Goal: Task Accomplishment & Management: Manage account settings

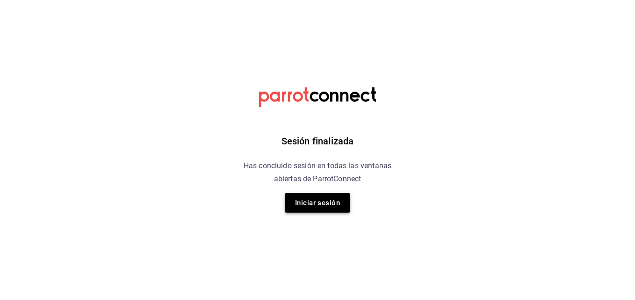
click at [306, 205] on button "Iniciar sesión" at bounding box center [317, 203] width 65 height 20
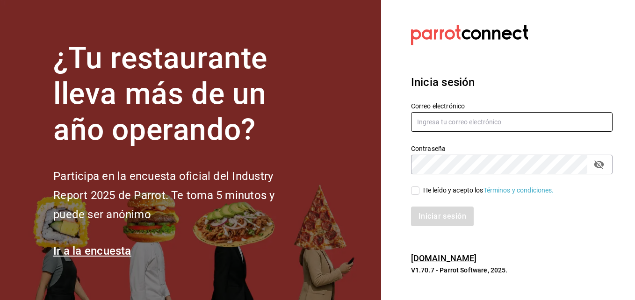
type input "[EMAIL_ADDRESS][DOMAIN_NAME]"
click at [414, 190] on input "He leído y acepto los Términos y condiciones." at bounding box center [415, 191] width 8 height 8
checkbox input "true"
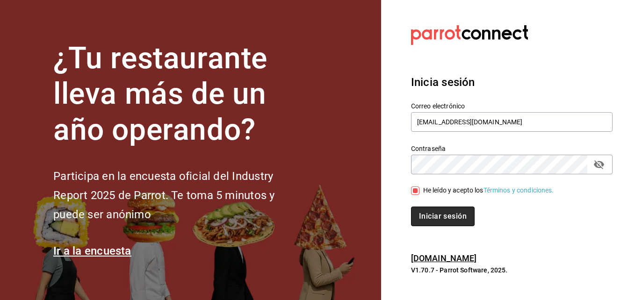
click at [433, 213] on button "Iniciar sesión" at bounding box center [443, 217] width 64 height 20
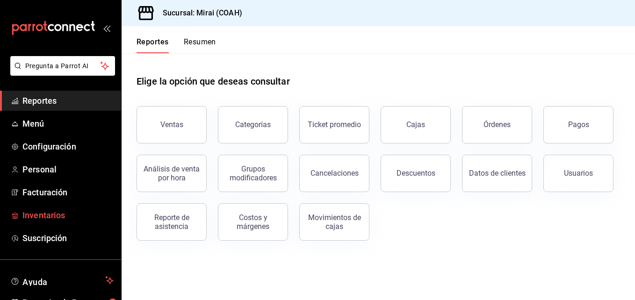
click at [58, 218] on span "Inventarios" at bounding box center [67, 215] width 91 height 13
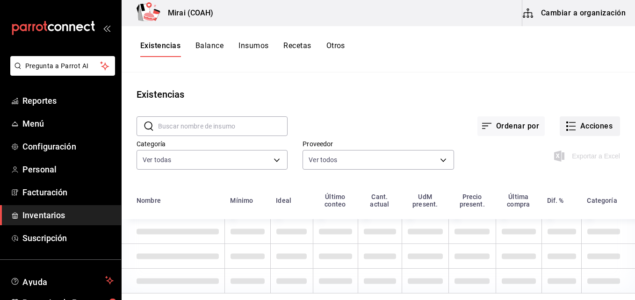
click at [579, 122] on button "Acciones" at bounding box center [590, 126] width 60 height 20
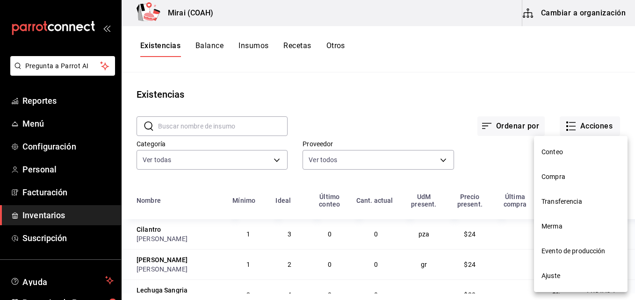
click at [561, 179] on span "Compra" at bounding box center [581, 177] width 79 height 10
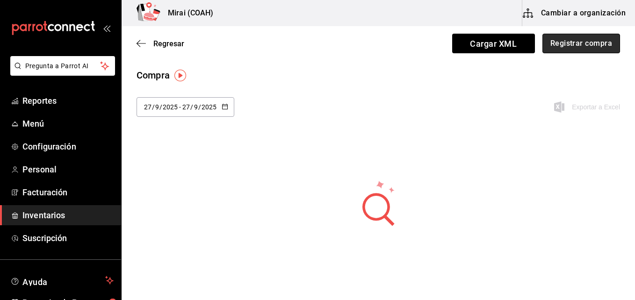
click at [568, 49] on button "Registrar compra" at bounding box center [581, 44] width 78 height 20
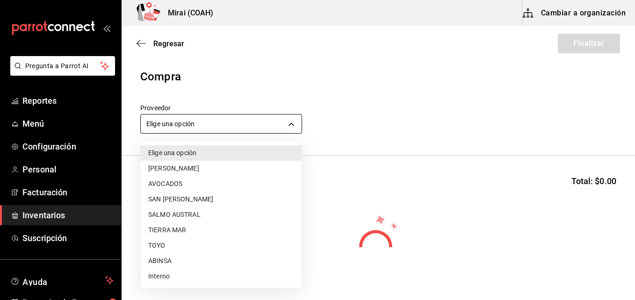
click at [153, 129] on body "Pregunta a Parrot AI Reportes Menú Configuración Personal Facturación Inventari…" at bounding box center [317, 123] width 635 height 247
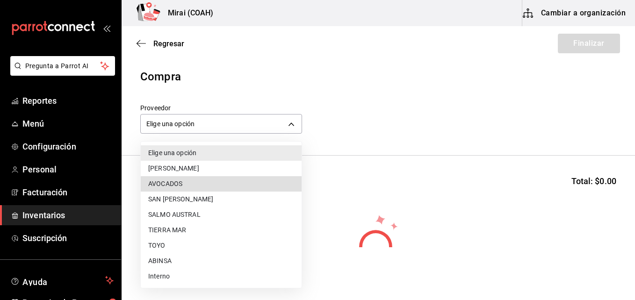
click at [166, 261] on li "ABINSA" at bounding box center [221, 260] width 161 height 15
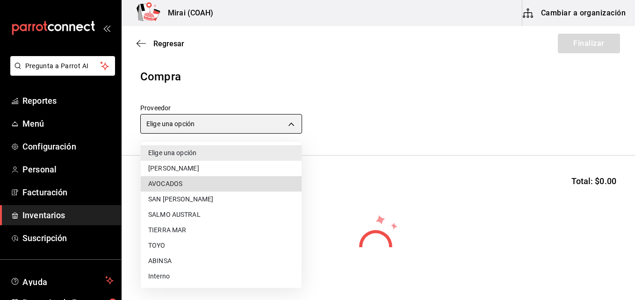
type input "3088cbcc-2f09-4efe-a8f3-8089b11bff24"
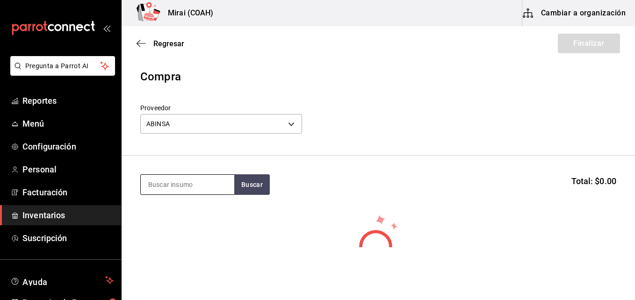
click at [178, 189] on input at bounding box center [188, 185] width 94 height 20
type input "ATUN"
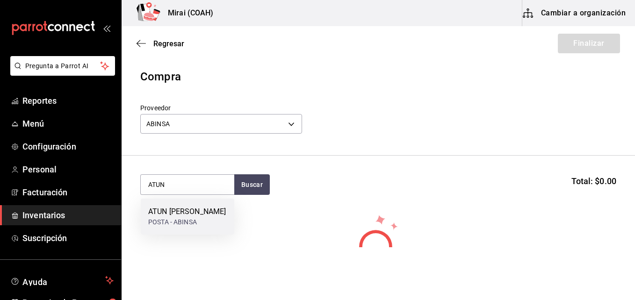
click at [185, 214] on div "ATUN [PERSON_NAME]" at bounding box center [187, 211] width 78 height 11
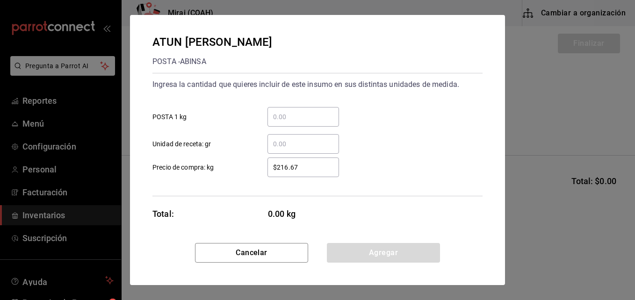
click at [297, 121] on input "​ POSTA 1 kg" at bounding box center [303, 116] width 72 height 11
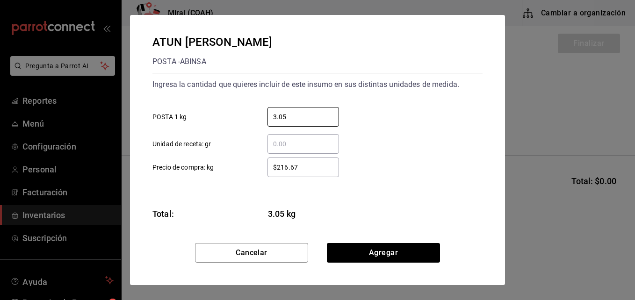
type input "3.05"
click at [303, 168] on input "$216.67" at bounding box center [303, 167] width 72 height 11
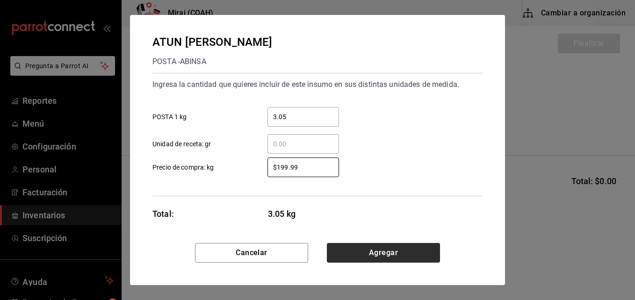
type input "$199.99"
click at [368, 260] on button "Agregar" at bounding box center [383, 253] width 113 height 20
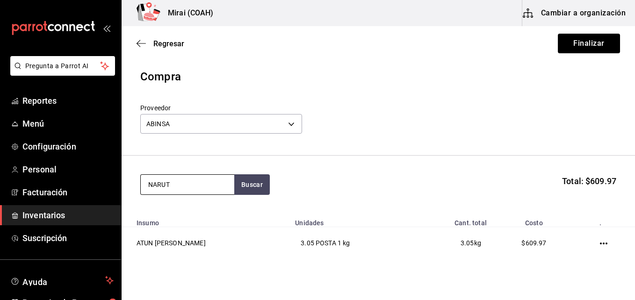
type input "NARUT"
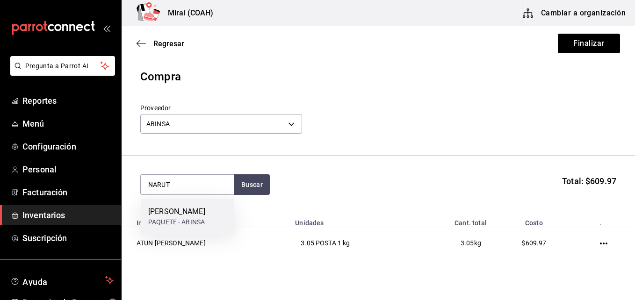
click at [181, 217] on div "[PERSON_NAME]" at bounding box center [176, 211] width 57 height 11
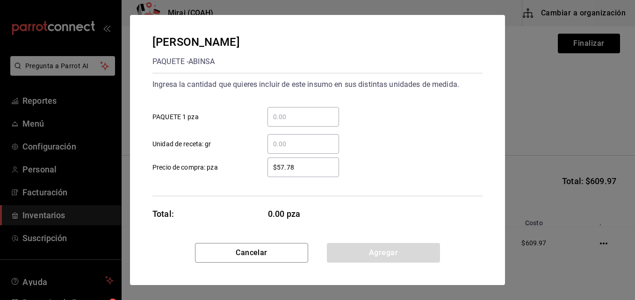
click at [295, 123] on div "​" at bounding box center [303, 117] width 72 height 20
click at [295, 123] on input "​ PAQUETE 1 pza" at bounding box center [303, 116] width 72 height 11
type input "3"
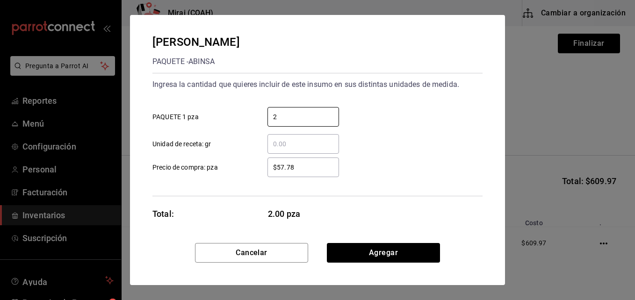
type input "2"
click at [274, 170] on input "$57.78" at bounding box center [303, 167] width 72 height 11
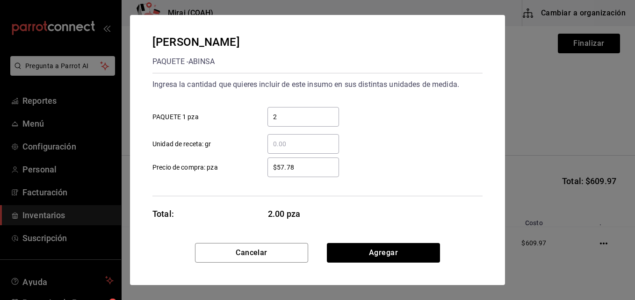
click at [274, 170] on input "$57.78" at bounding box center [303, 167] width 72 height 11
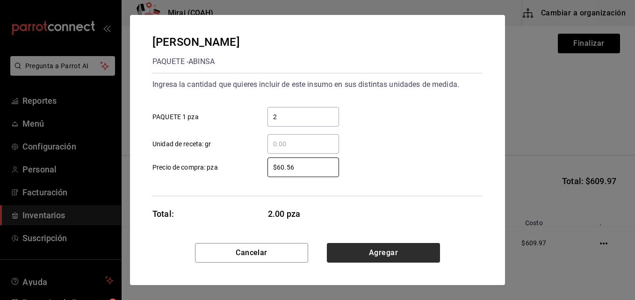
type input "$60.56"
click at [344, 253] on button "Agregar" at bounding box center [383, 253] width 113 height 20
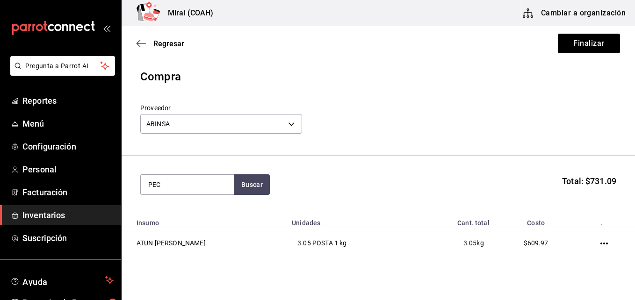
type input "PEC"
click at [170, 222] on div "CHAROLA - ABINSA" at bounding box center [182, 222] width 69 height 10
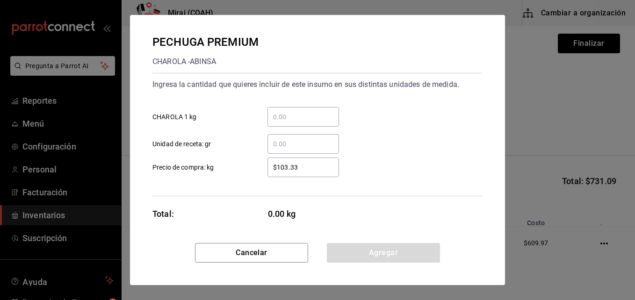
click at [284, 116] on input "​ CHAROLA 1 kg" at bounding box center [303, 116] width 72 height 11
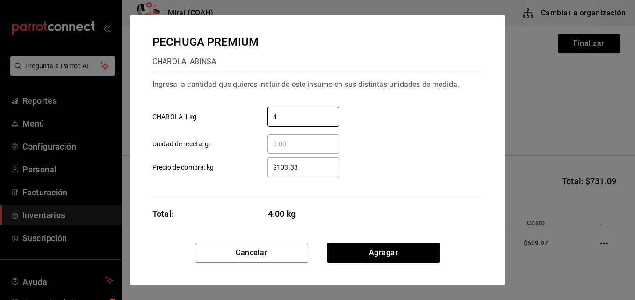
type input "4"
click at [277, 173] on div "$103.33 ​" at bounding box center [303, 168] width 72 height 20
click at [277, 173] on input "$103.33" at bounding box center [303, 167] width 72 height 11
click at [277, 173] on div "$103.33 ​" at bounding box center [303, 168] width 72 height 20
click at [277, 173] on input "$103.33" at bounding box center [303, 167] width 72 height 11
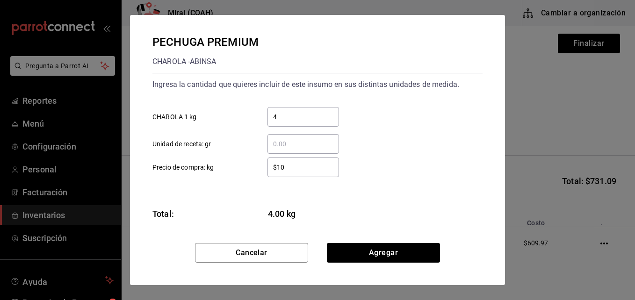
type input "$1"
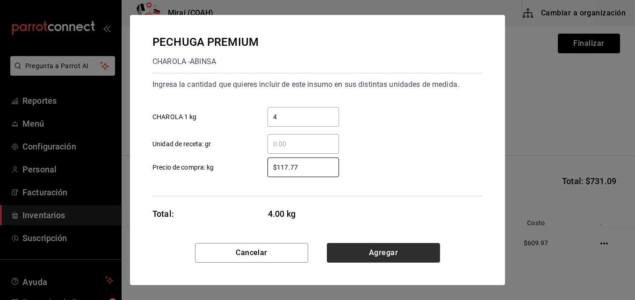
type input "$117.77"
click at [374, 246] on button "Agregar" at bounding box center [383, 253] width 113 height 20
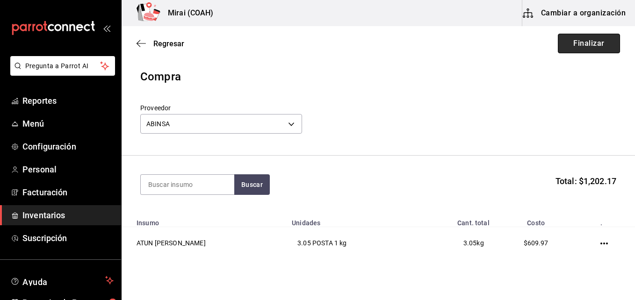
click at [572, 45] on button "Finalizar" at bounding box center [589, 44] width 62 height 20
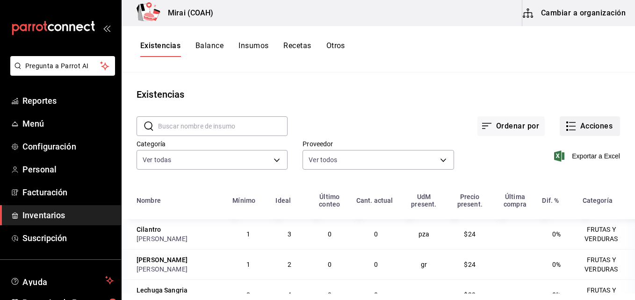
click at [580, 130] on button "Acciones" at bounding box center [590, 126] width 60 height 20
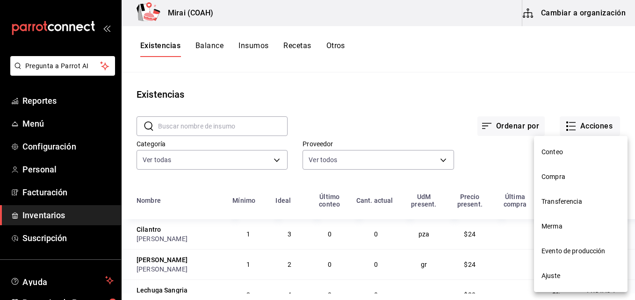
click at [546, 174] on span "Compra" at bounding box center [581, 177] width 79 height 10
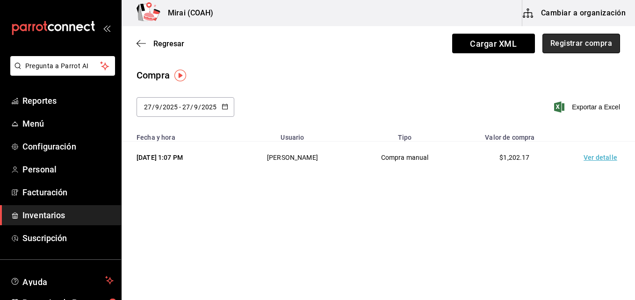
click at [560, 48] on button "Registrar compra" at bounding box center [581, 44] width 78 height 20
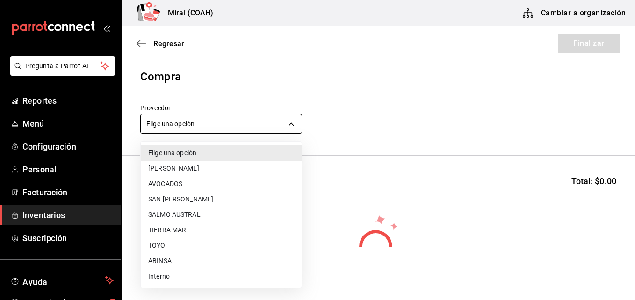
click at [166, 123] on body "Pregunta a Parrot AI Reportes Menú Configuración Personal Facturación Inventari…" at bounding box center [317, 123] width 635 height 247
click at [150, 269] on li "Interno" at bounding box center [221, 276] width 161 height 15
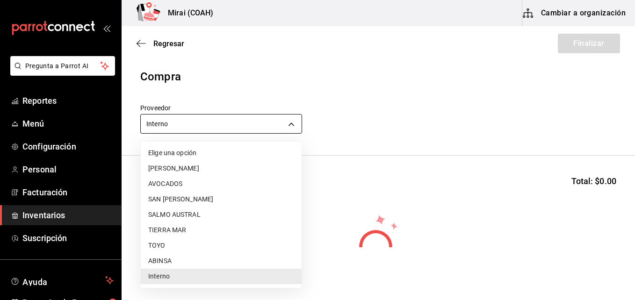
click at [167, 127] on body "Pregunta a Parrot AI Reportes Menú Configuración Personal Facturación Inventari…" at bounding box center [317, 123] width 635 height 247
click at [153, 260] on li "ABINSA" at bounding box center [221, 260] width 161 height 15
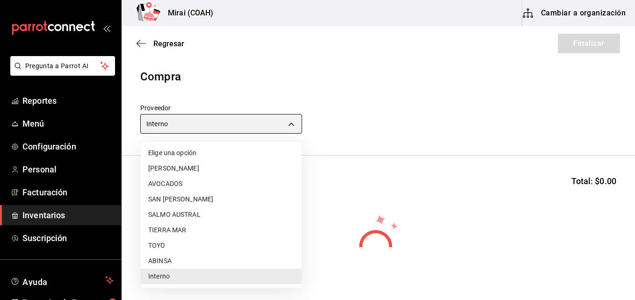
type input "3088cbcc-2f09-4efe-a8f3-8089b11bff24"
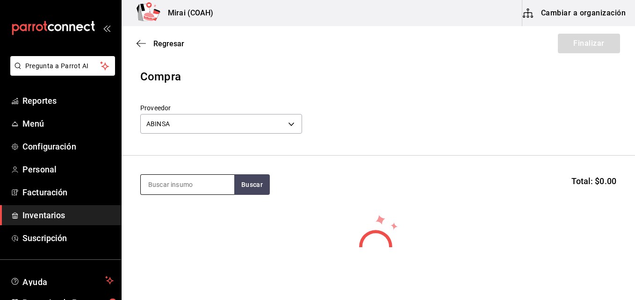
click at [156, 185] on input at bounding box center [188, 185] width 94 height 20
type input "CAB"
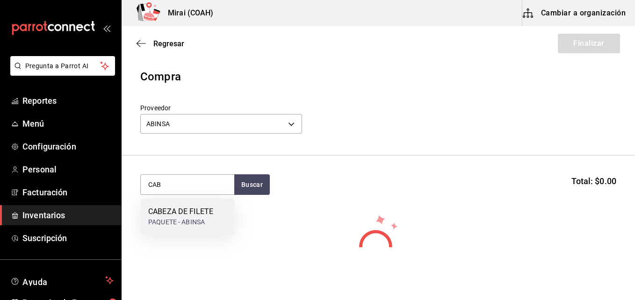
click at [159, 214] on div "CABEZA DE FILETE" at bounding box center [180, 211] width 65 height 11
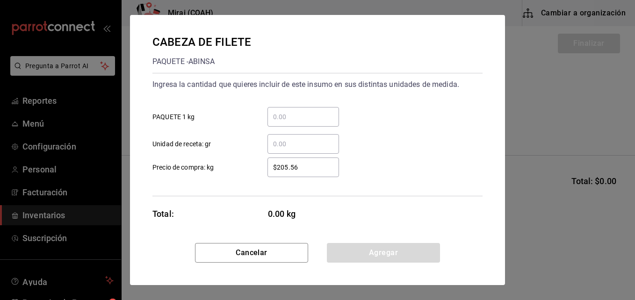
click at [295, 116] on input "​ PAQUETE 1 kg" at bounding box center [303, 116] width 72 height 11
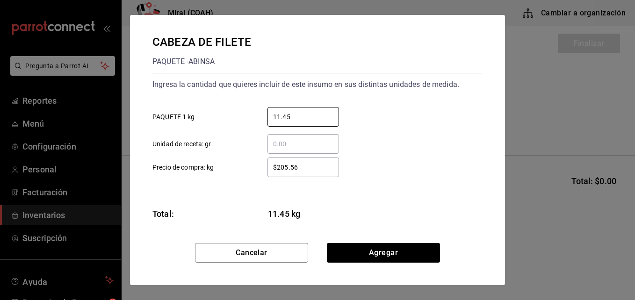
type input "11.45"
click at [286, 165] on input "$205.56" at bounding box center [303, 167] width 72 height 11
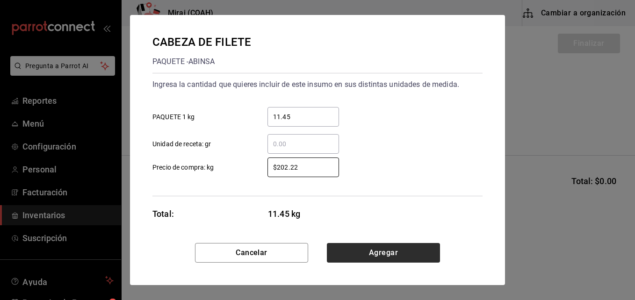
type input "$202.22"
click at [348, 253] on button "Agregar" at bounding box center [383, 253] width 113 height 20
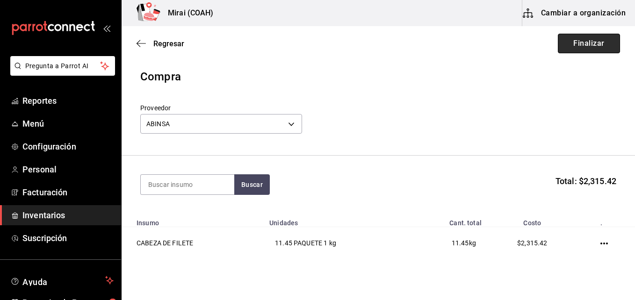
click at [573, 43] on button "Finalizar" at bounding box center [589, 44] width 62 height 20
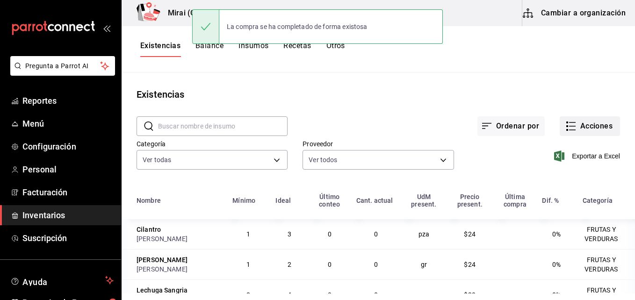
click at [599, 127] on button "Acciones" at bounding box center [590, 126] width 60 height 20
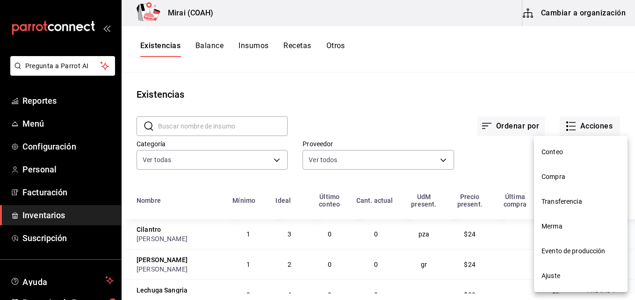
click at [550, 181] on span "Compra" at bounding box center [581, 177] width 79 height 10
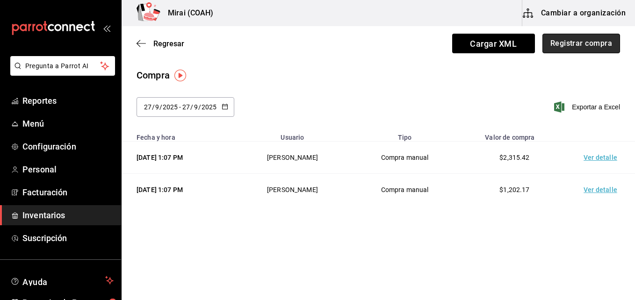
click at [556, 46] on button "Registrar compra" at bounding box center [581, 44] width 78 height 20
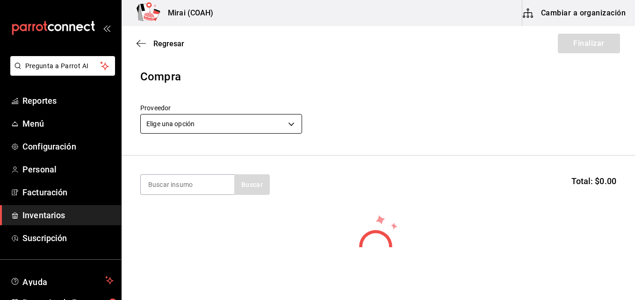
click at [187, 128] on body "Pregunta a Parrot AI Reportes Menú Configuración Personal Facturación Inventari…" at bounding box center [317, 123] width 635 height 247
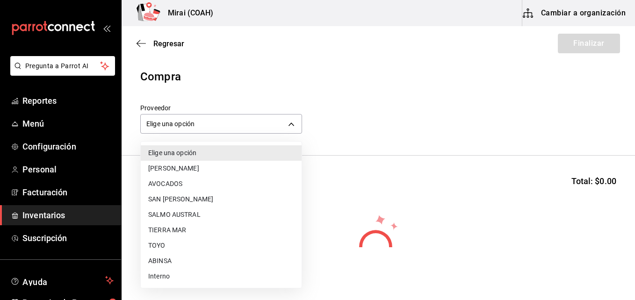
click at [161, 204] on li "SAN [PERSON_NAME]" at bounding box center [221, 199] width 161 height 15
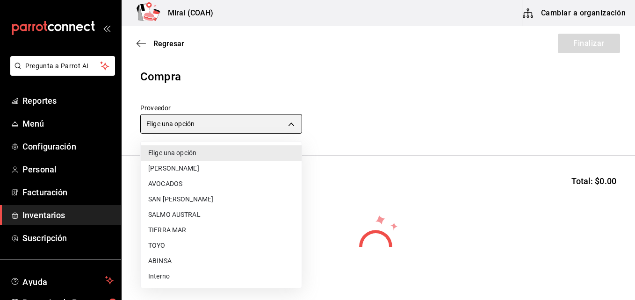
type input "e55419f6-9af1-4385-aa6b-a19422ceae56"
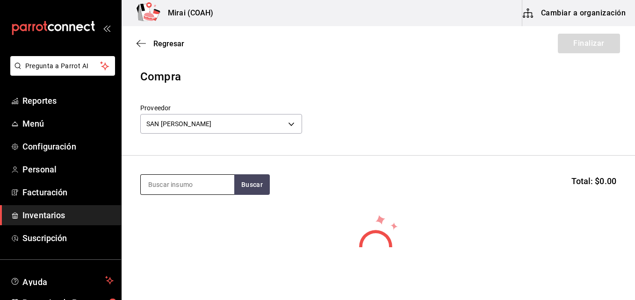
click at [161, 194] on input at bounding box center [188, 185] width 94 height 20
type input "CAÑ"
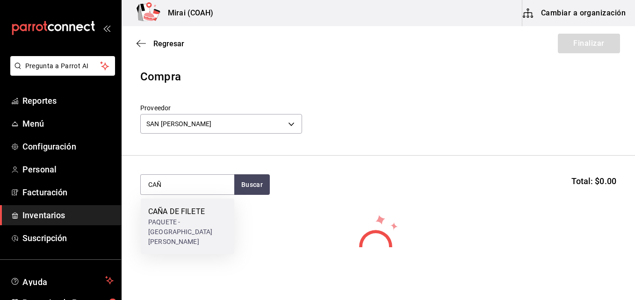
click at [164, 221] on div "PAQUETE - [GEOGRAPHIC_DATA][PERSON_NAME]" at bounding box center [187, 231] width 79 height 29
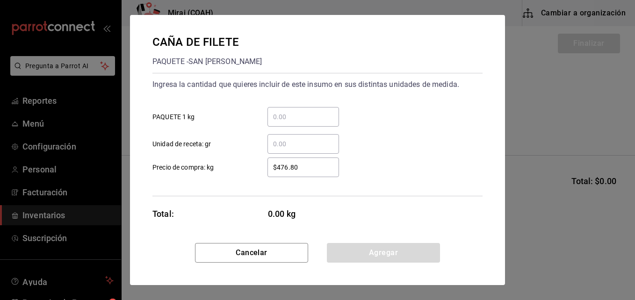
click at [283, 116] on input "​ PAQUETE 1 kg" at bounding box center [303, 116] width 72 height 11
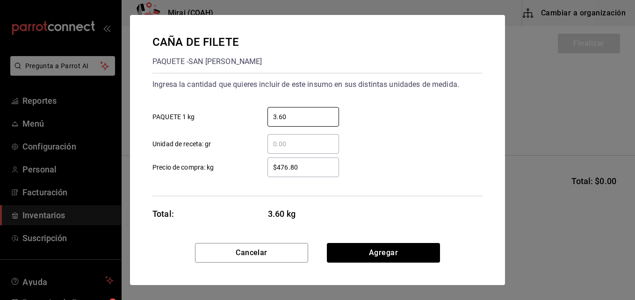
type input "3.60"
click at [305, 166] on input "$476.80" at bounding box center [303, 167] width 72 height 11
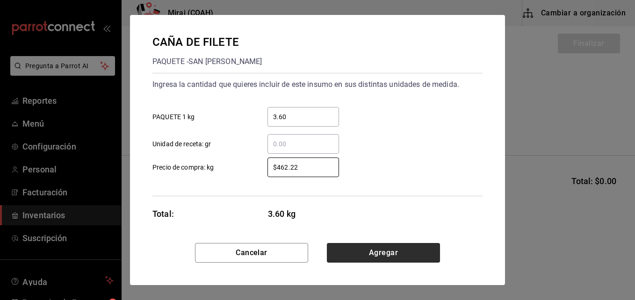
type input "$462.22"
click at [369, 250] on button "Agregar" at bounding box center [383, 253] width 113 height 20
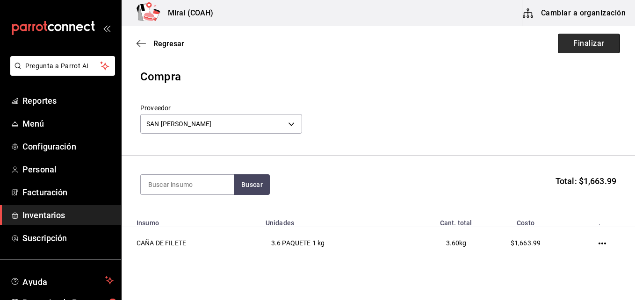
click at [571, 42] on button "Finalizar" at bounding box center [589, 44] width 62 height 20
